Goal: Task Accomplishment & Management: Manage account settings

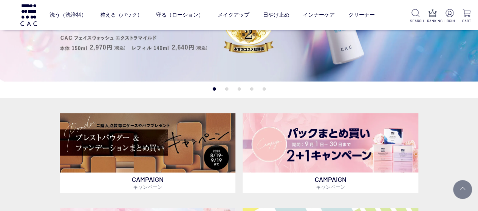
scroll to position [151, 0]
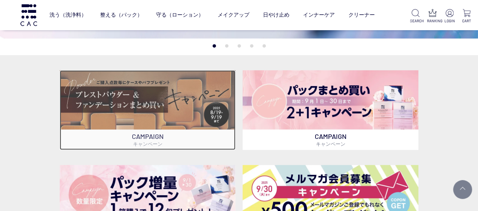
click at [144, 103] on img at bounding box center [148, 100] width 176 height 60
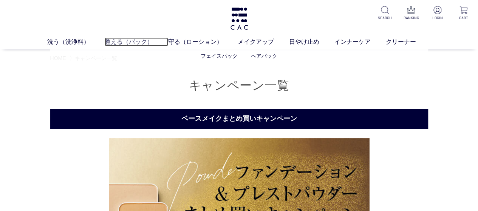
click at [135, 38] on link "整える（パック）" at bounding box center [137, 41] width 64 height 9
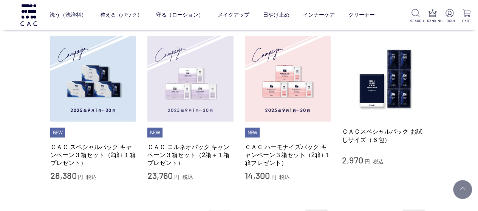
scroll to position [76, 0]
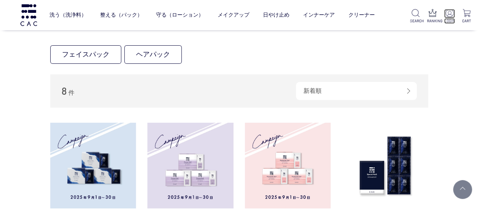
click at [449, 16] on img at bounding box center [450, 13] width 8 height 8
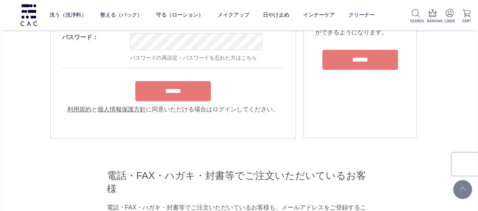
scroll to position [113, 0]
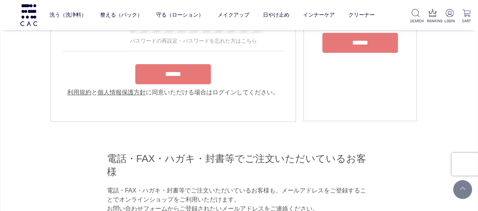
type input "**********"
click at [157, 78] on form "**********" at bounding box center [173, 38] width 222 height 117
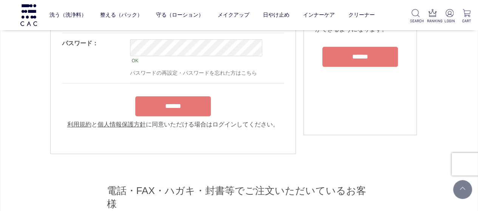
click at [169, 112] on input "******" at bounding box center [173, 106] width 76 height 20
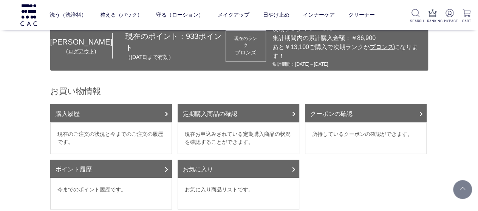
scroll to position [76, 0]
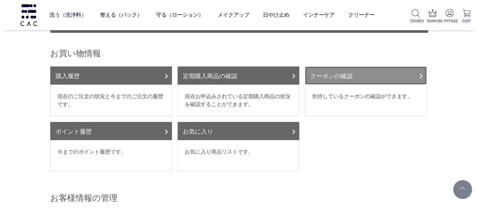
click at [354, 73] on link "クーポンの確認" at bounding box center [366, 76] width 122 height 18
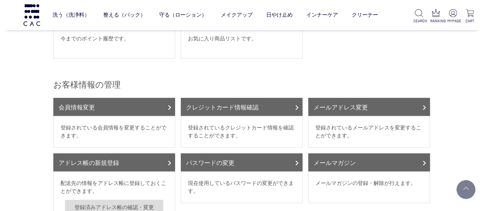
scroll to position [0, 0]
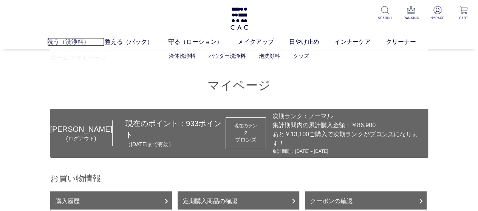
click at [70, 41] on link "洗う（洗浄料）" at bounding box center [75, 41] width 57 height 9
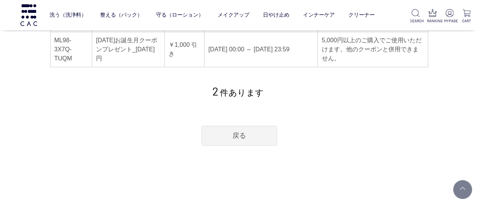
scroll to position [151, 0]
click at [241, 138] on link "戻る" at bounding box center [240, 136] width 76 height 20
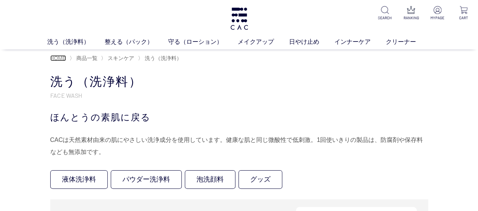
click at [55, 58] on span "HOME" at bounding box center [58, 58] width 16 height 6
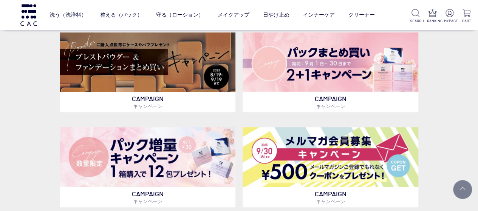
scroll to position [151, 0]
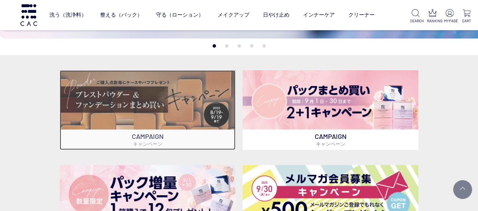
click at [138, 100] on img at bounding box center [148, 100] width 176 height 60
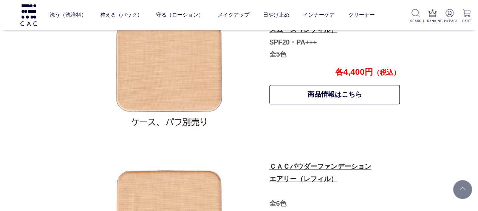
scroll to position [399, 0]
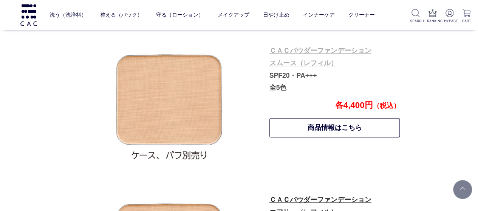
click at [314, 51] on link "ＣＡＣパウダーファンデーション スムース（レフィル）" at bounding box center [321, 57] width 102 height 20
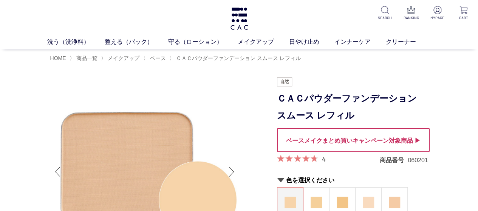
click at [352, 143] on div at bounding box center [353, 140] width 153 height 24
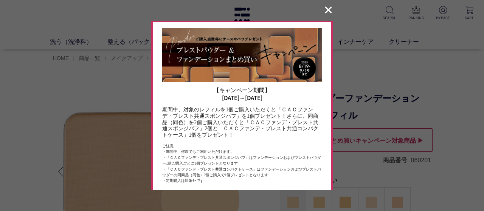
scroll to position [1, 0]
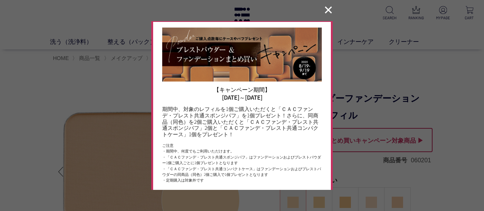
click at [325, 11] on button "✕" at bounding box center [328, 10] width 15 height 14
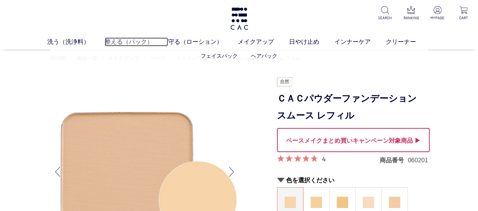
click at [115, 39] on link "整える（パック）" at bounding box center [137, 41] width 64 height 9
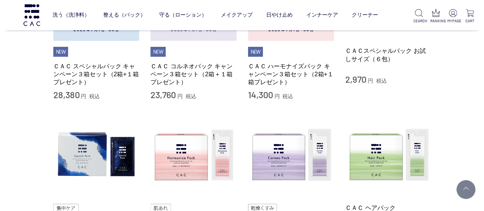
scroll to position [151, 0]
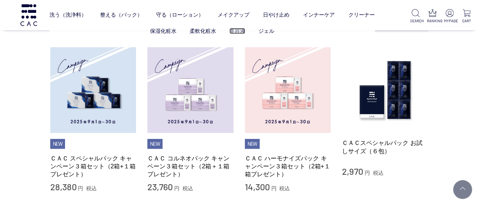
click at [239, 31] on link "美容液" at bounding box center [238, 31] width 16 height 6
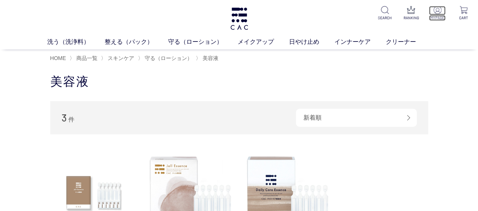
click at [437, 10] on img at bounding box center [438, 10] width 8 height 8
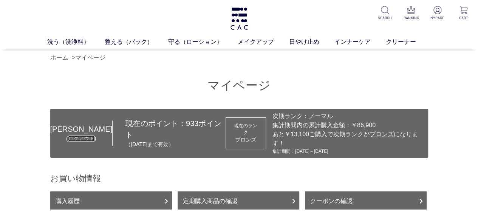
click at [71, 136] on link "ログアウト" at bounding box center [81, 139] width 26 height 6
